Goal: Use online tool/utility: Utilize a website feature to perform a specific function

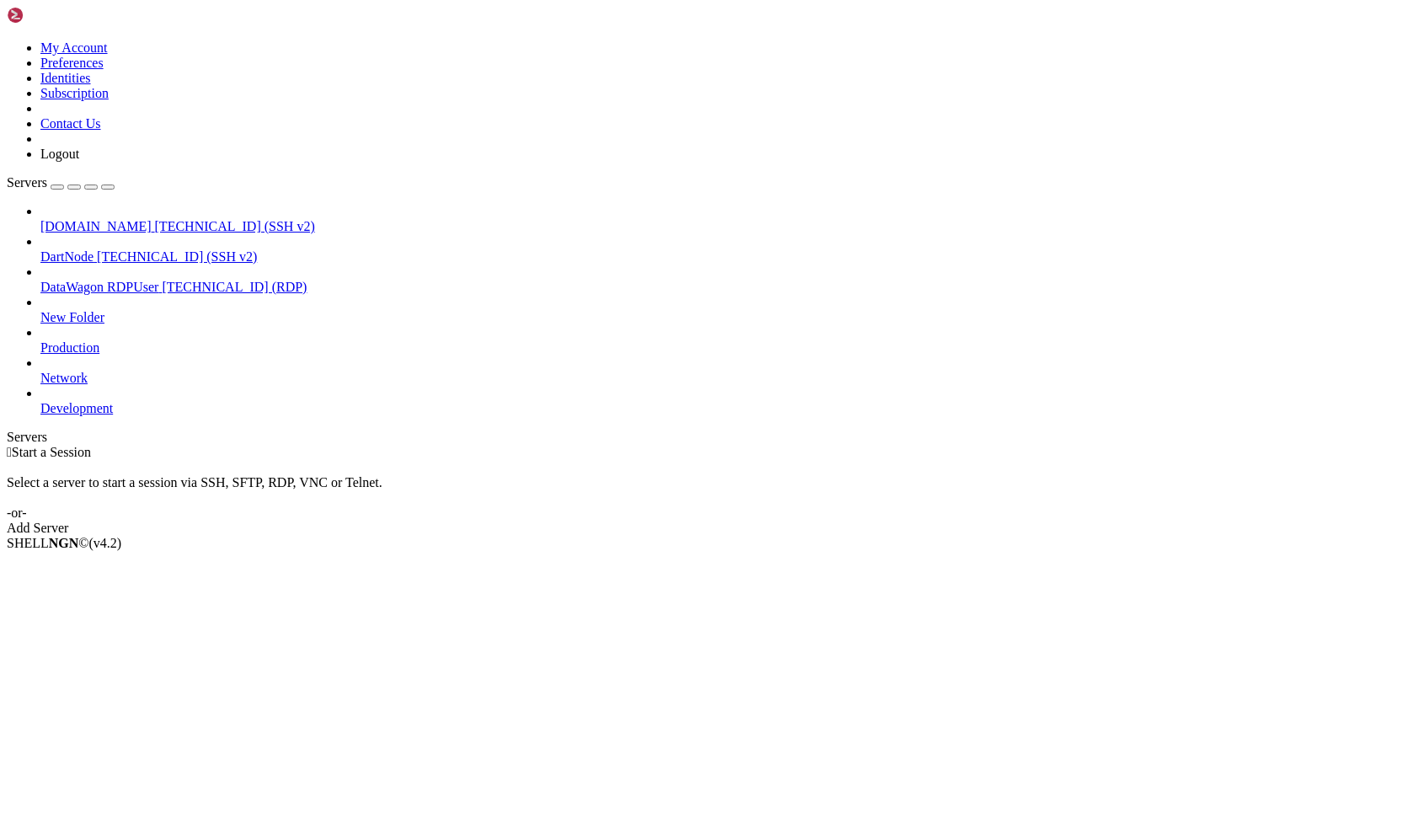
click at [148, 219] on span "[DOMAIN_NAME]" at bounding box center [96, 226] width 111 height 15
click at [93, 249] on span "DartNode" at bounding box center [67, 256] width 53 height 15
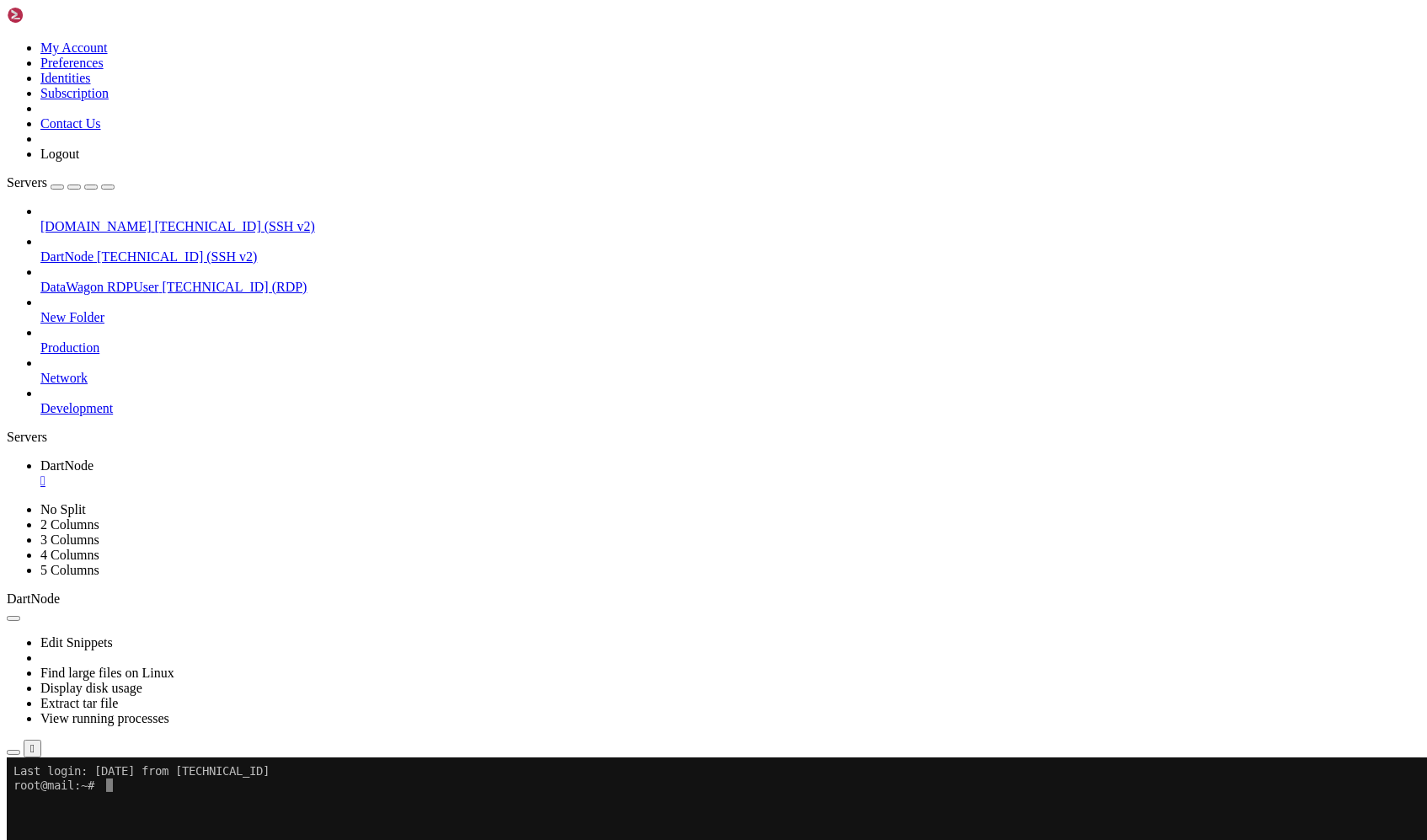
scroll to position [10, 0]
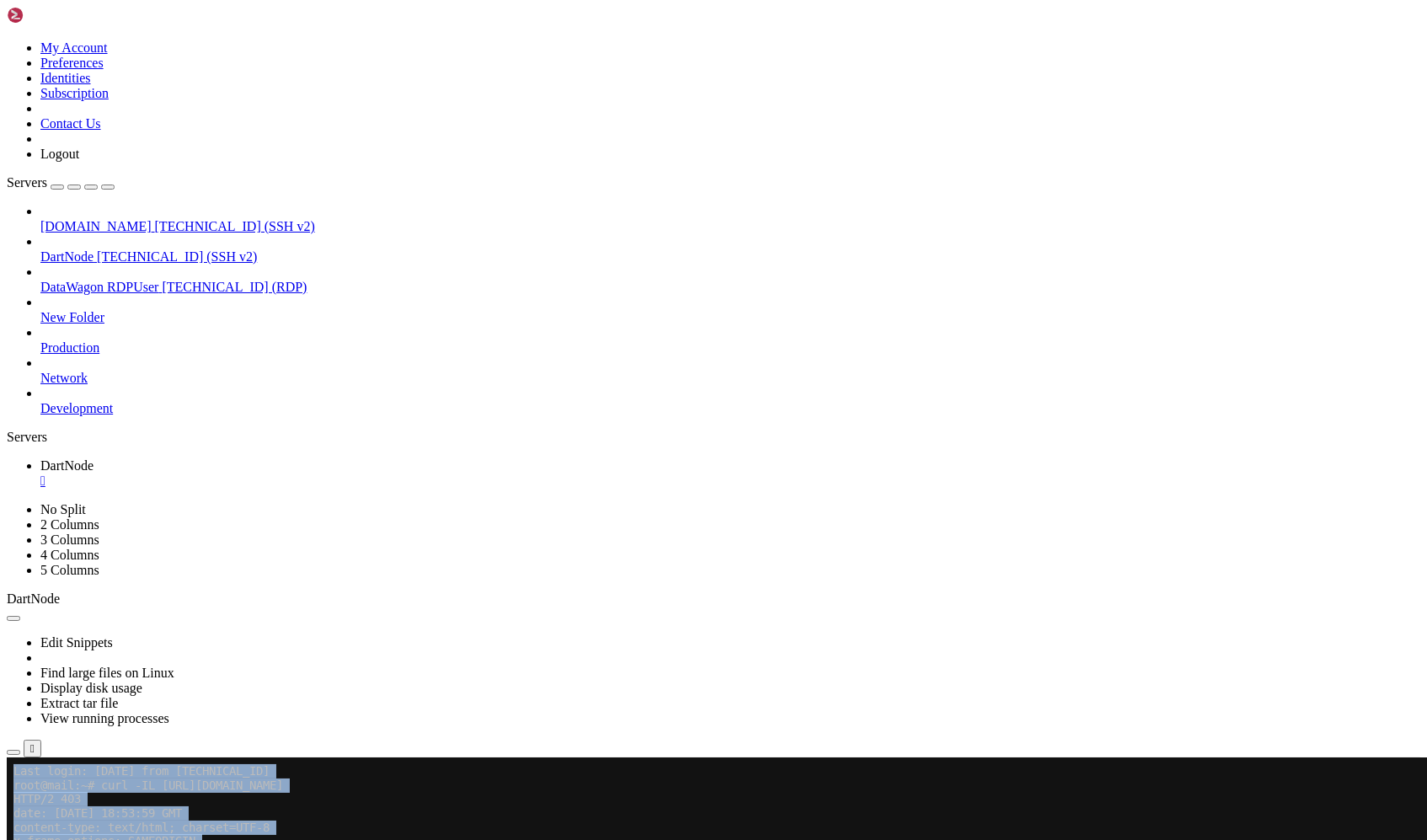
drag, startPoint x: 320, startPoint y: 1192, endPoint x: -50, endPoint y: 772, distance: 559.7
copy div "Last login: [DATE] from [TECHNICAL_ID] root@mail:~# curl -IL [URL][DOMAIN_NAME]…"
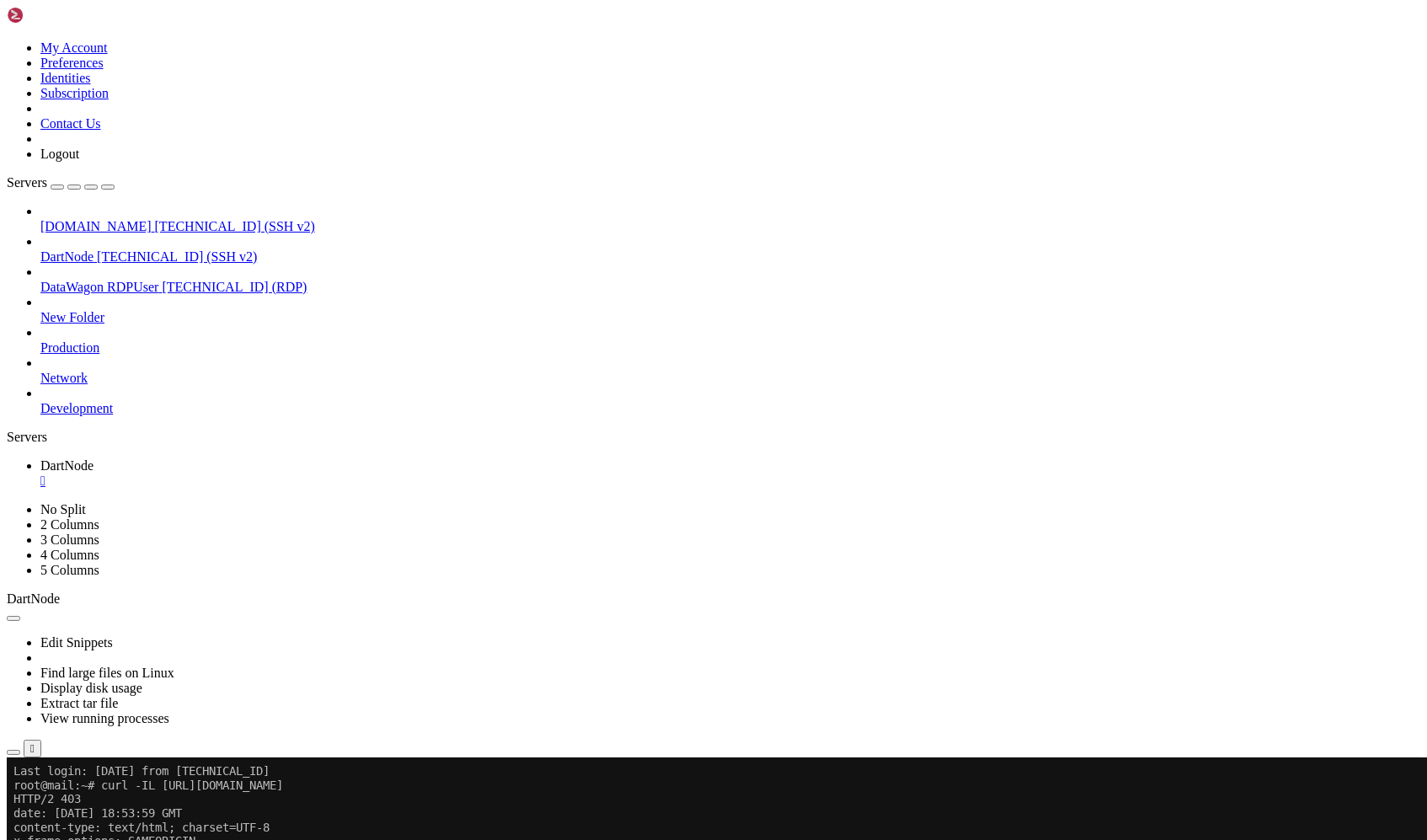
drag, startPoint x: 7, startPoint y: 1195, endPoint x: 160, endPoint y: 1470, distance: 314.7
copy div "root@mail:~# curl -IL -H "User-Agent: Mozilla/5.0 (X11; Linux x86_64) AppleWebK…"
